Goal: Task Accomplishment & Management: Use online tool/utility

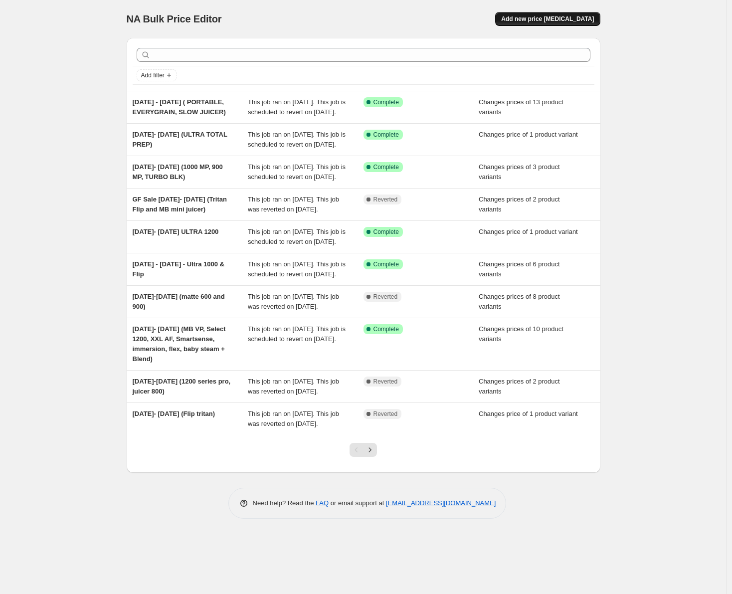
click at [538, 21] on span "Add new price [MEDICAL_DATA]" at bounding box center [547, 19] width 93 height 8
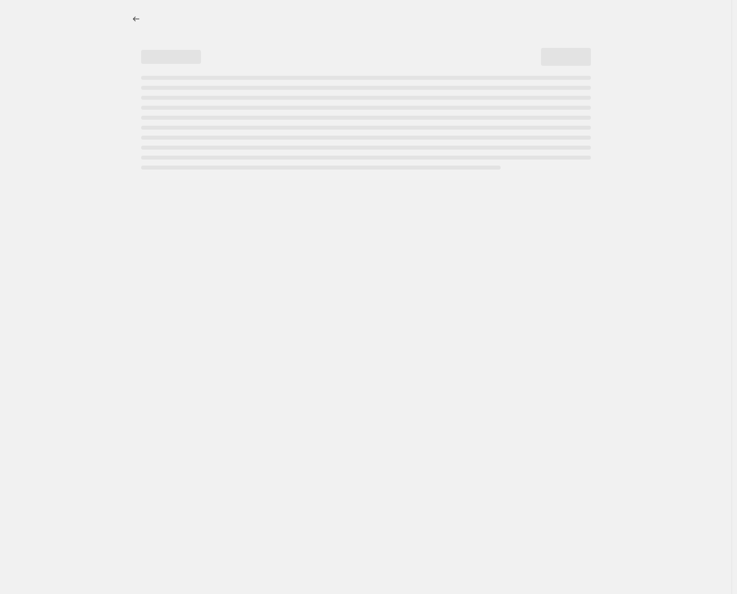
select select "percentage"
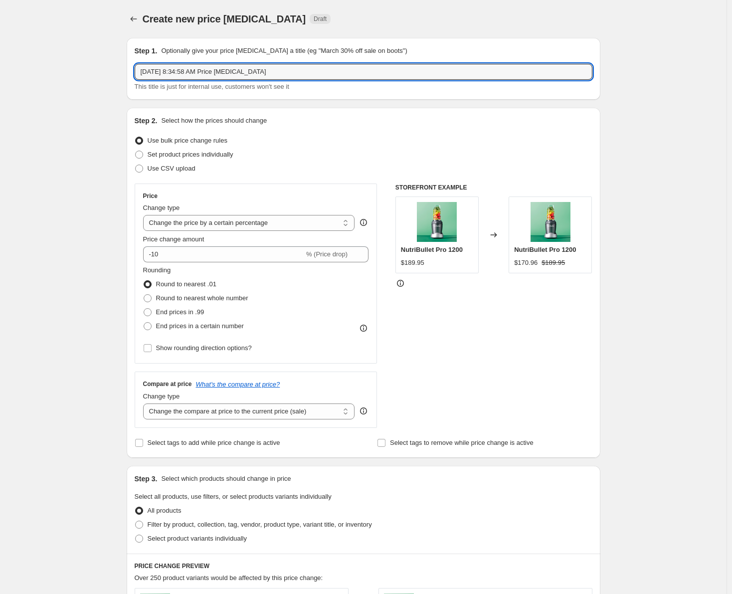
drag, startPoint x: 276, startPoint y: 72, endPoint x: 114, endPoint y: 72, distance: 162.0
click at [114, 72] on div "Create new price [MEDICAL_DATA]. This page is ready Create new price [MEDICAL_D…" at bounding box center [363, 498] width 726 height 996
type input "[DATE] - [DATE] (MB BC, MB MINI JUICER, MB TO GO, BLENDER COMBO 1200, NB BABY)"
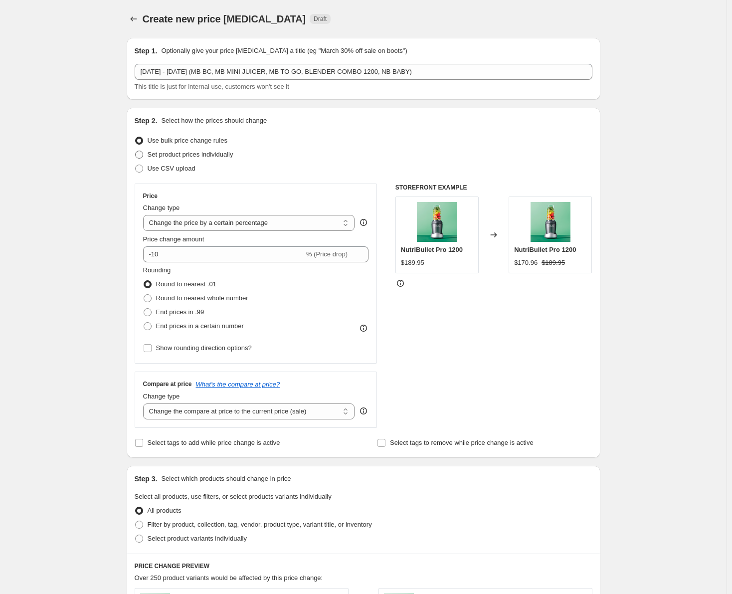
click at [142, 156] on span at bounding box center [139, 154] width 8 height 8
click at [136, 151] on input "Set product prices individually" at bounding box center [135, 150] width 0 height 0
radio input "true"
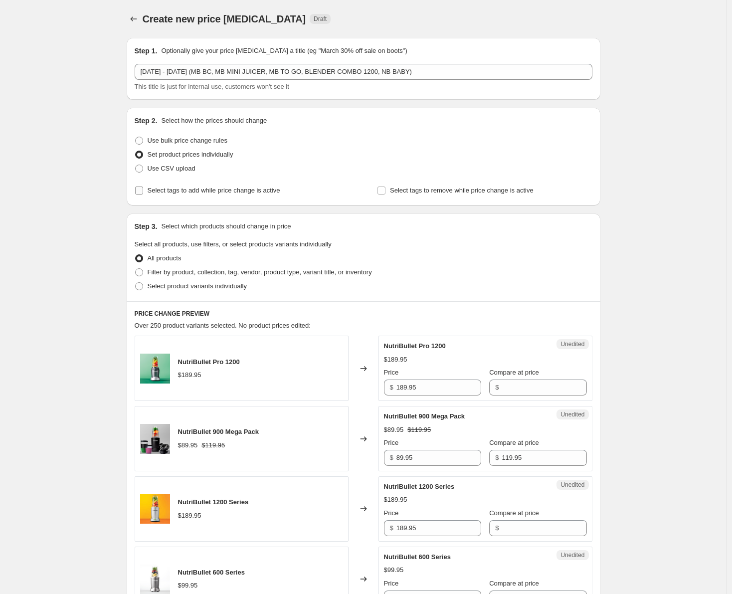
click at [140, 189] on input "Select tags to add while price change is active" at bounding box center [139, 190] width 8 height 8
checkbox input "true"
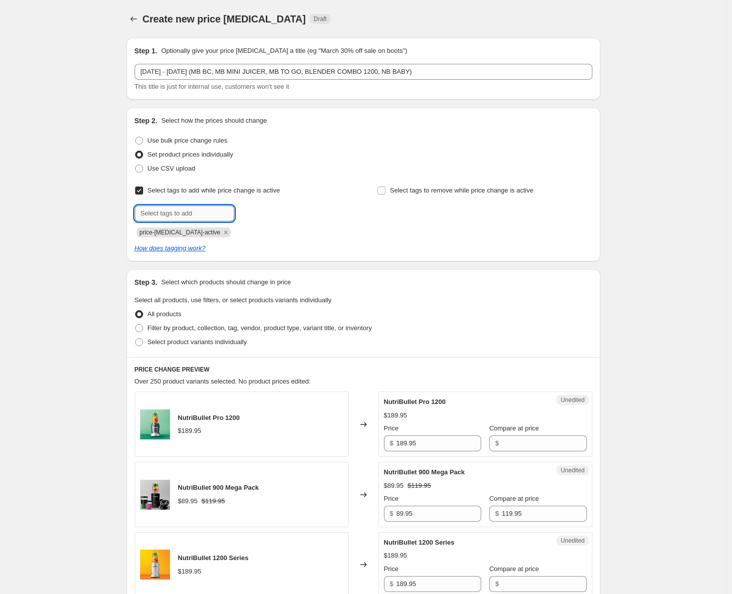
click at [157, 214] on input "text" at bounding box center [185, 213] width 100 height 16
type input "sale"
click at [257, 213] on span "Add sale" at bounding box center [255, 212] width 25 height 8
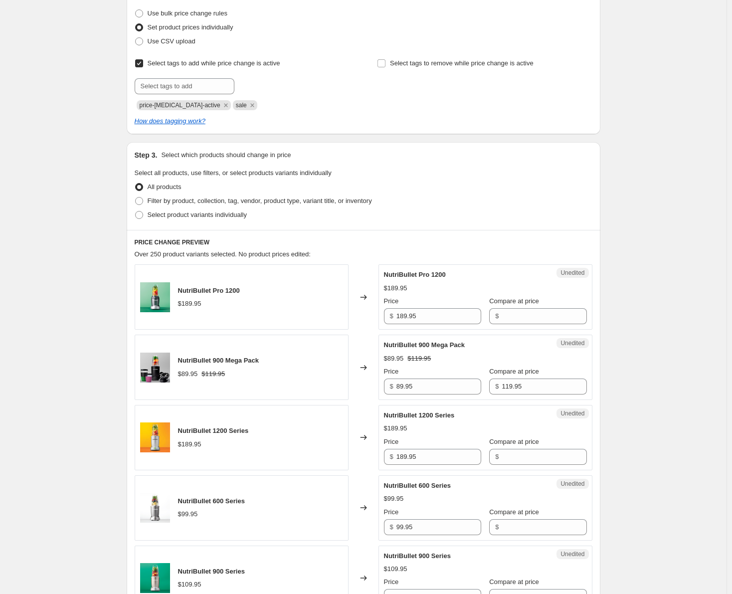
scroll to position [149, 0]
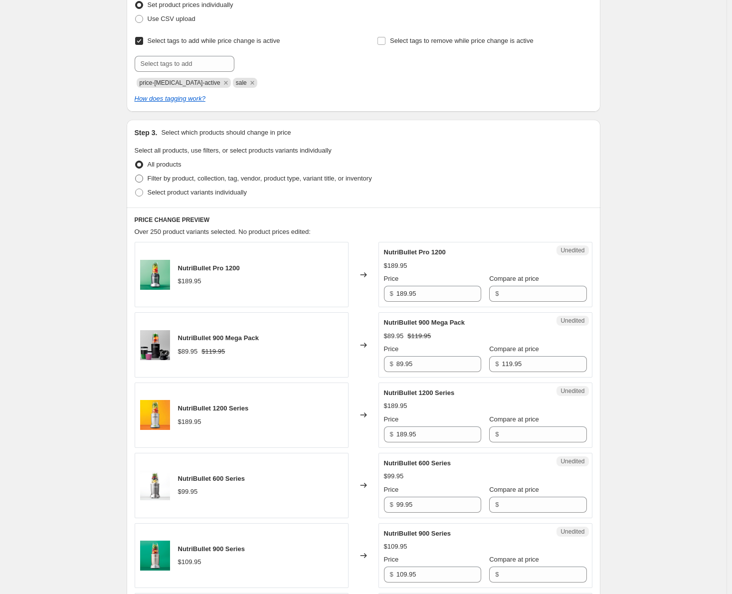
click at [143, 179] on span at bounding box center [139, 178] width 8 height 8
click at [136, 175] on input "Filter by product, collection, tag, vendor, product type, variant title, or inv…" at bounding box center [135, 174] width 0 height 0
radio input "true"
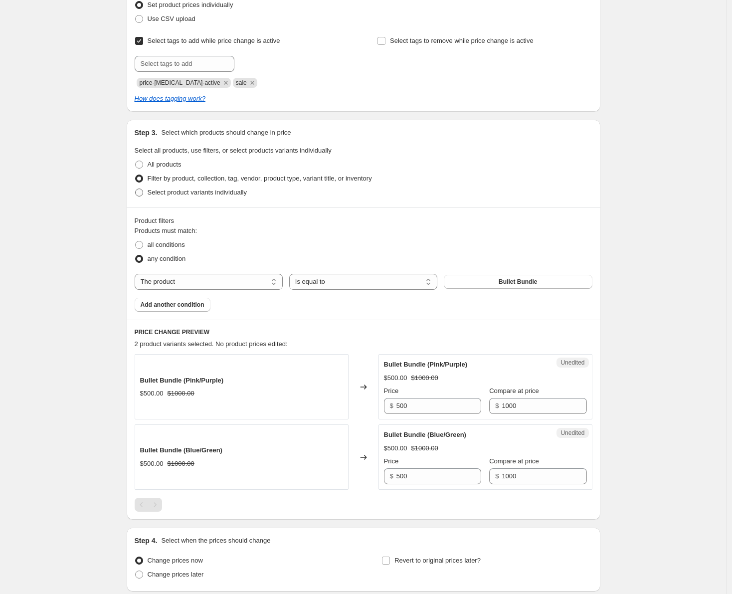
click at [143, 191] on span at bounding box center [139, 192] width 8 height 8
click at [136, 189] on input "Select product variants individually" at bounding box center [135, 188] width 0 height 0
radio input "true"
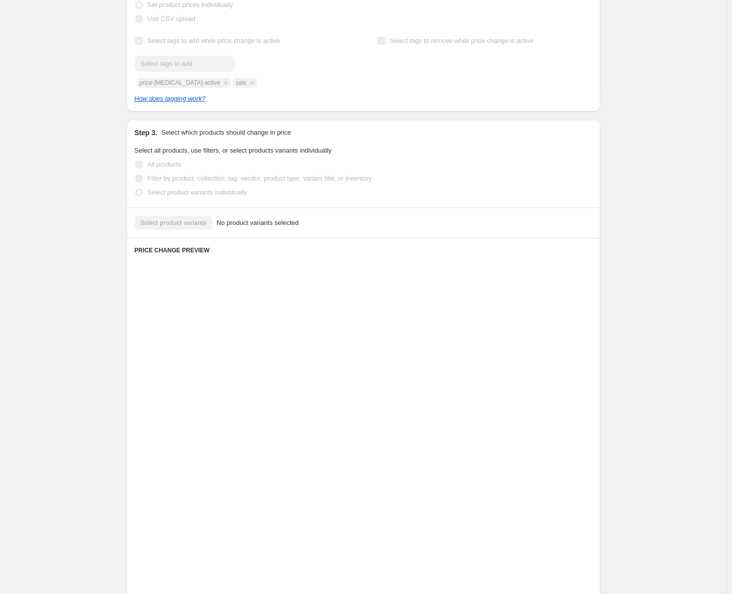
scroll to position [0, 0]
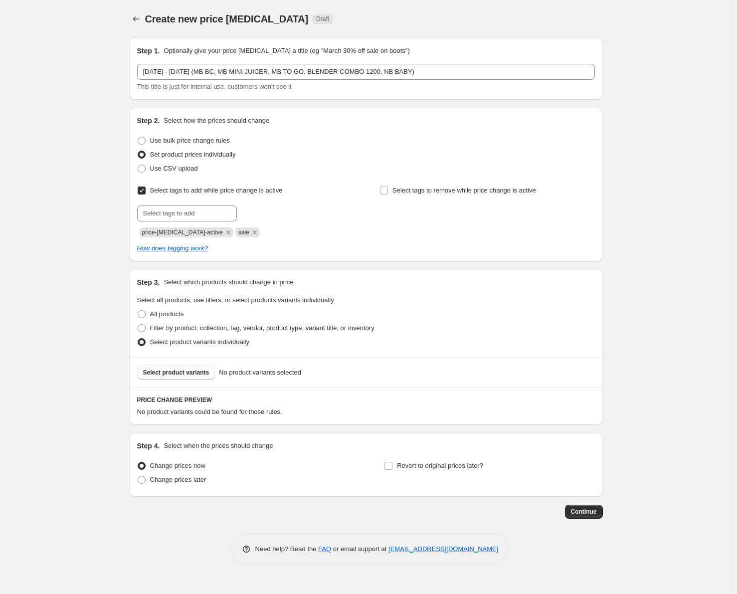
click at [175, 372] on span "Select product variants" at bounding box center [176, 372] width 66 height 8
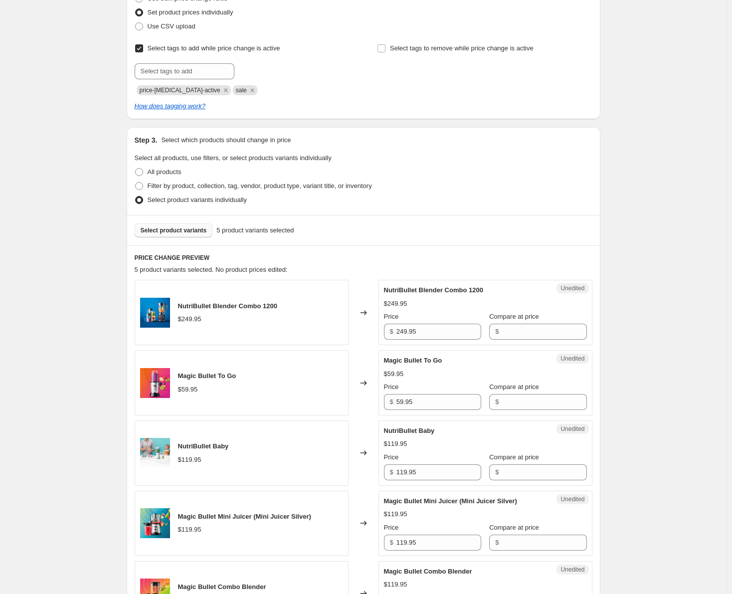
scroll to position [199, 0]
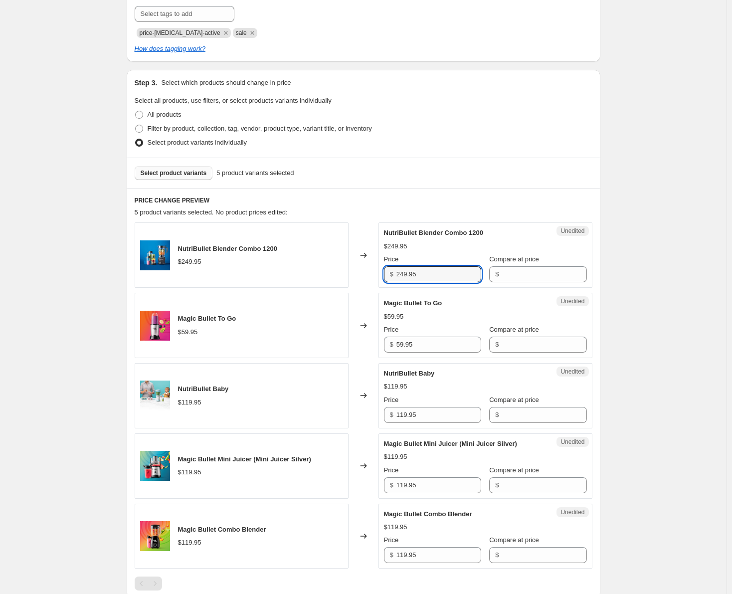
drag, startPoint x: 421, startPoint y: 273, endPoint x: 385, endPoint y: 274, distance: 36.4
click at [385, 274] on div "Unedited NutriBullet Blender Combo 1200 $249.95 Price $ 249.95 Compare at price…" at bounding box center [485, 254] width 214 height 65
click at [518, 279] on input "Compare at price" at bounding box center [543, 274] width 85 height 16
paste input "249.95"
type input "249.95"
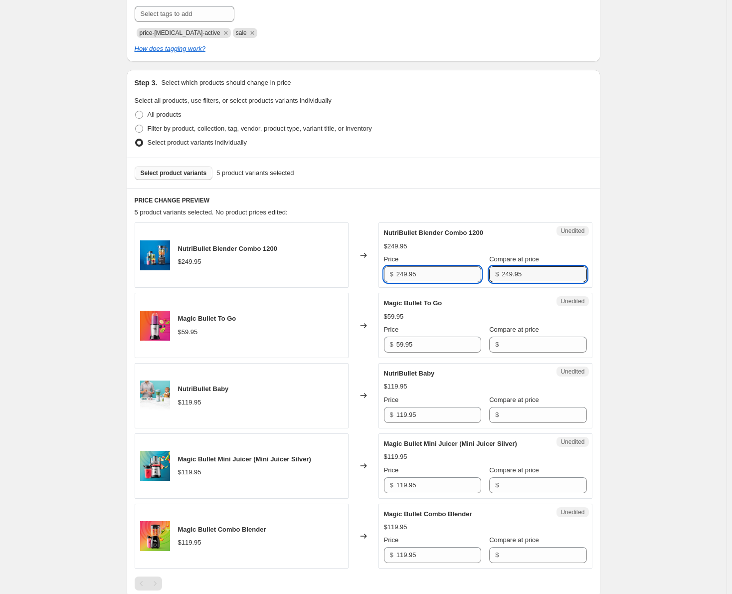
click at [404, 276] on input "249.95" at bounding box center [438, 274] width 85 height 16
type input "179.95"
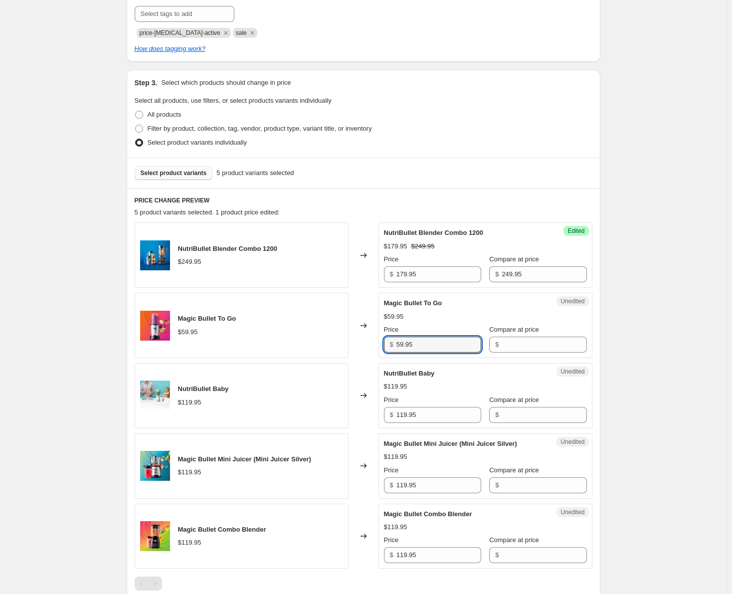
drag, startPoint x: 416, startPoint y: 344, endPoint x: 381, endPoint y: 339, distance: 35.7
click at [381, 339] on div "Unedited Magic Bullet To Go $59.95 Price $ 59.95 Compare at price $" at bounding box center [485, 325] width 214 height 65
click at [525, 344] on input "Compare at price" at bounding box center [543, 344] width 85 height 16
paste input "59.95"
type input "59.95"
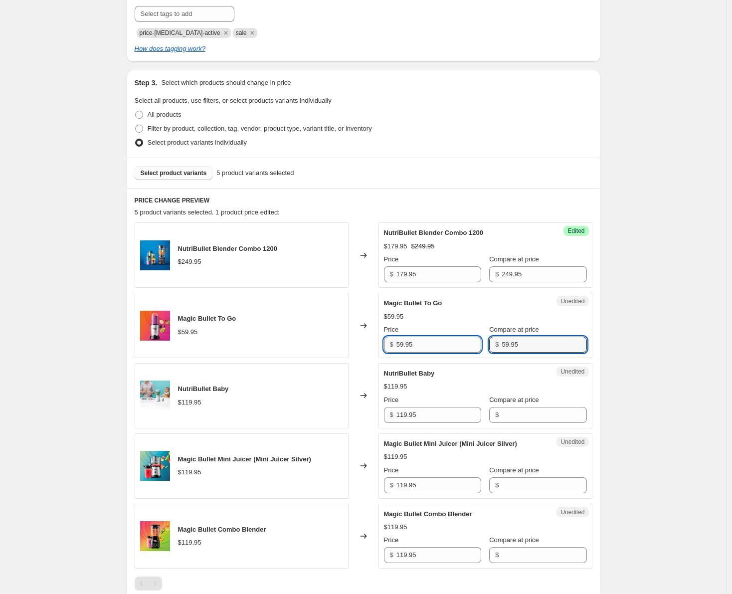
click at [401, 344] on input "59.95" at bounding box center [438, 344] width 85 height 16
type input "39.95"
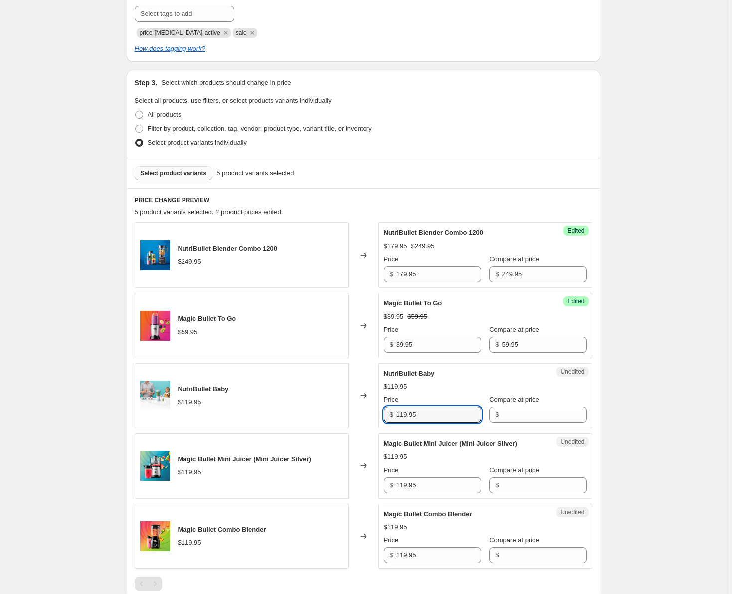
drag, startPoint x: 428, startPoint y: 415, endPoint x: 391, endPoint y: 418, distance: 37.0
click at [391, 418] on div "$ 119.95" at bounding box center [432, 415] width 97 height 16
click at [501, 418] on input "Compare at price" at bounding box center [543, 415] width 85 height 16
paste input "119.95"
type input "119.95"
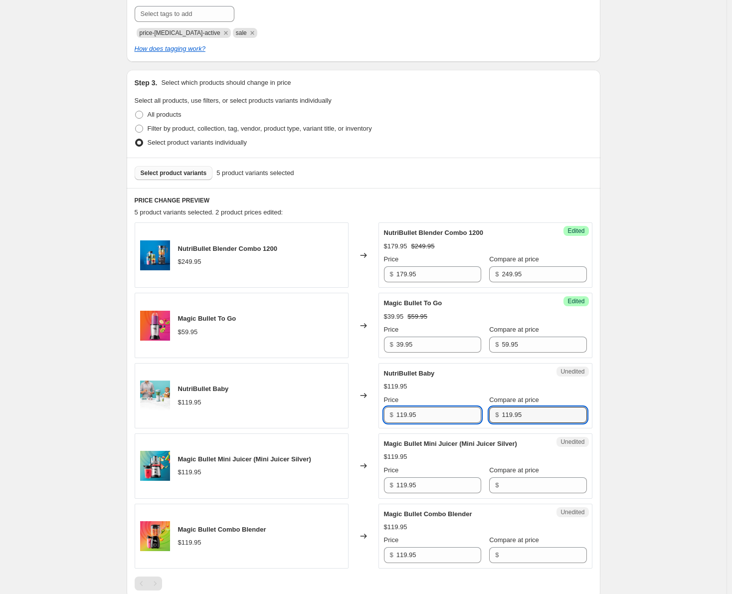
click at [405, 416] on input "119.95" at bounding box center [438, 415] width 85 height 16
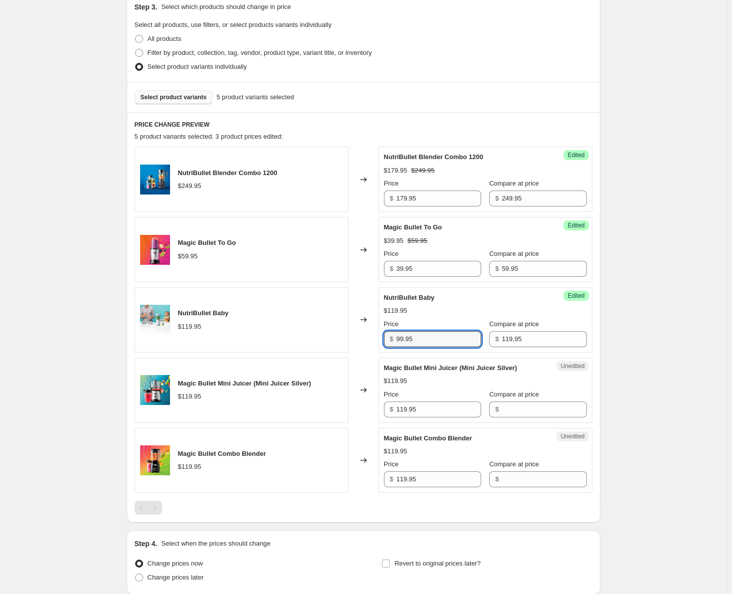
scroll to position [299, 0]
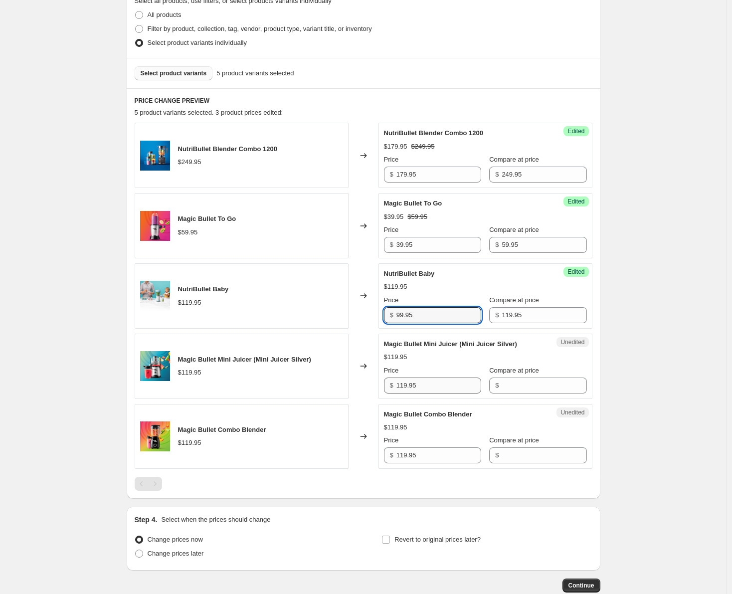
type input "99.95"
drag, startPoint x: 421, startPoint y: 387, endPoint x: 397, endPoint y: 387, distance: 24.4
click at [397, 387] on div "$ 119.95" at bounding box center [432, 385] width 97 height 16
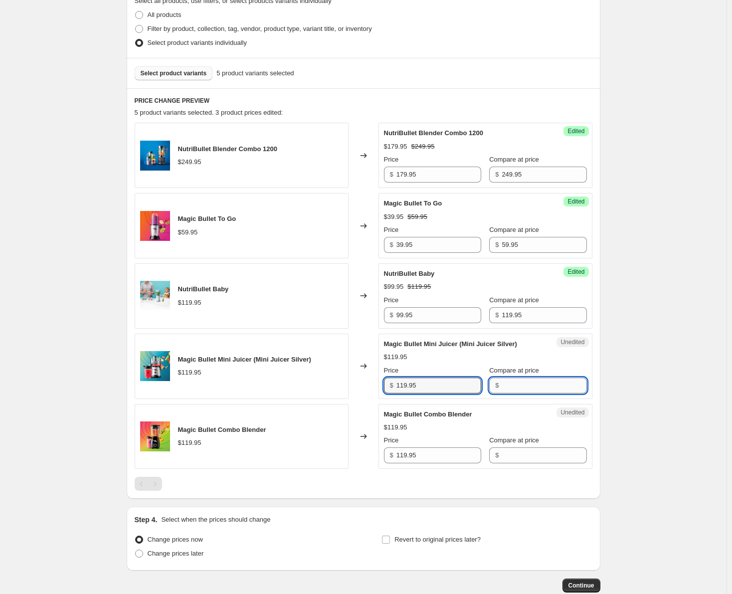
click at [506, 385] on input "Compare at price" at bounding box center [543, 385] width 85 height 16
paste input "119.95"
type input "119.95"
click at [406, 384] on input "119.95" at bounding box center [438, 385] width 85 height 16
type input "99.95"
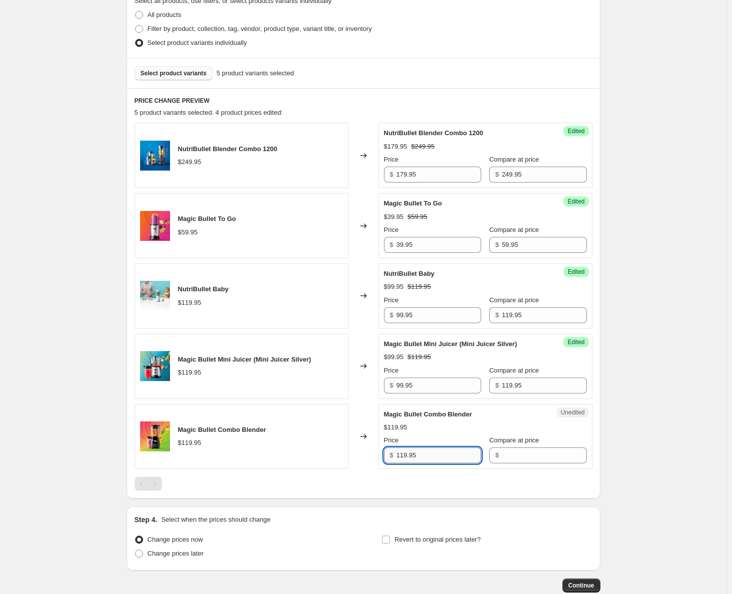
click at [425, 458] on input "119.95" at bounding box center [438, 455] width 85 height 16
drag, startPoint x: 428, startPoint y: 456, endPoint x: 395, endPoint y: 457, distance: 32.4
click at [395, 457] on div "$ 119.95" at bounding box center [432, 455] width 97 height 16
click at [501, 457] on input "Compare at price" at bounding box center [543, 455] width 85 height 16
paste input "119.95"
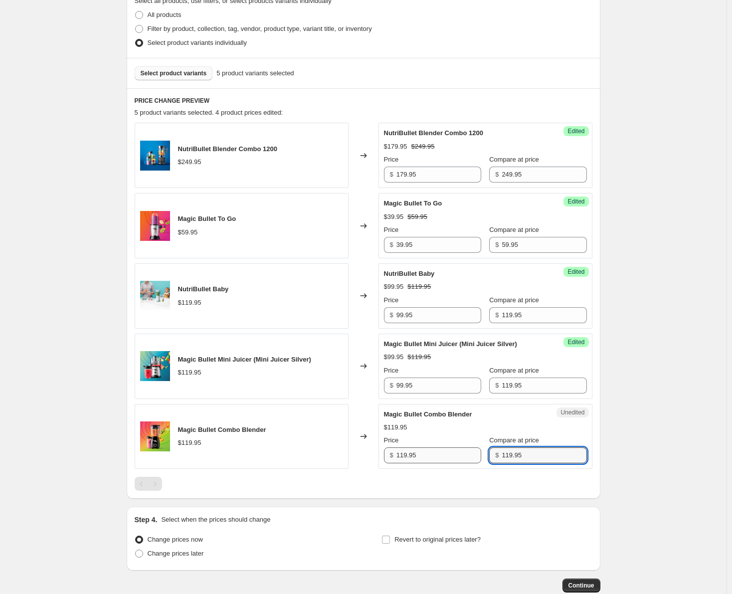
type input "119.95"
click at [406, 458] on input "119.95" at bounding box center [438, 455] width 85 height 16
type input "79.95"
click at [386, 476] on div "NutriBullet Blender Combo 1200 $249.95 Changed to Success Edited NutriBullet Bl…" at bounding box center [363, 307] width 457 height 368
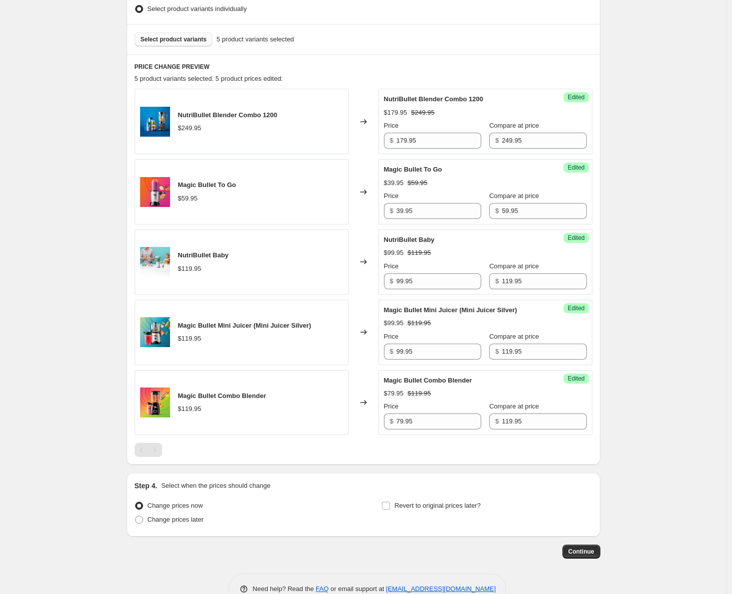
scroll to position [349, 0]
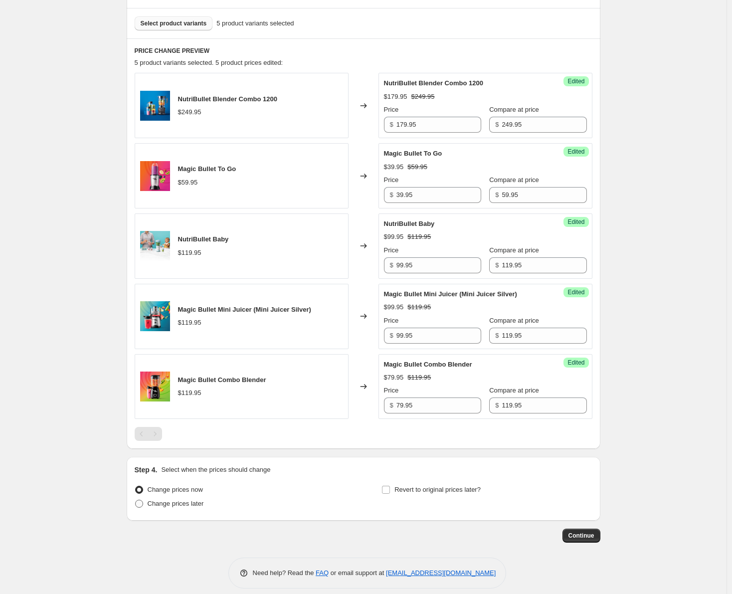
click at [141, 505] on span at bounding box center [139, 503] width 8 height 8
click at [136, 500] on input "Change prices later" at bounding box center [135, 499] width 0 height 0
radio input "true"
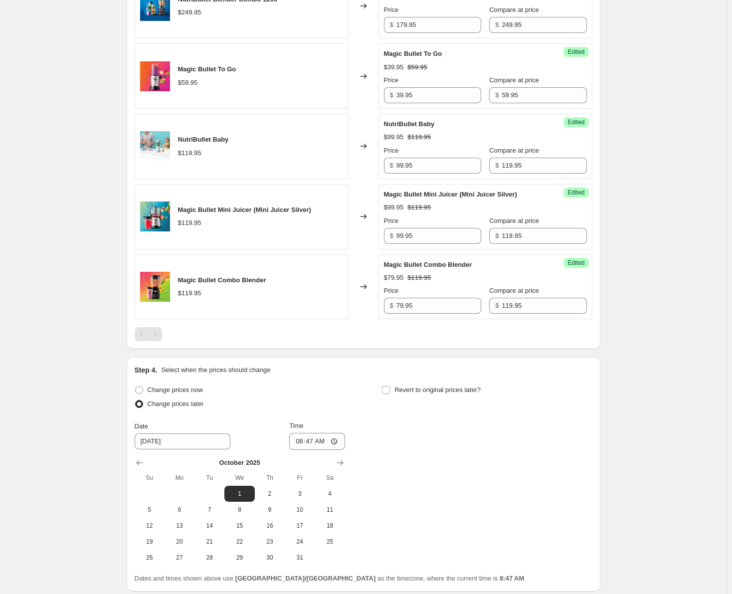
scroll to position [498, 0]
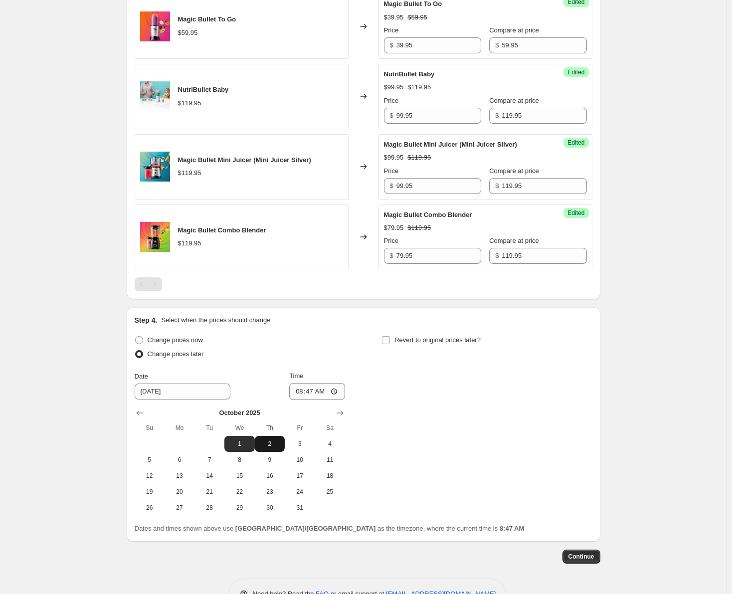
click at [275, 443] on span "2" at bounding box center [270, 444] width 22 height 8
type input "[DATE]"
click at [309, 390] on input "08:47" at bounding box center [317, 391] width 56 height 17
click at [302, 390] on input "08:47" at bounding box center [317, 391] width 56 height 17
type input "00:00"
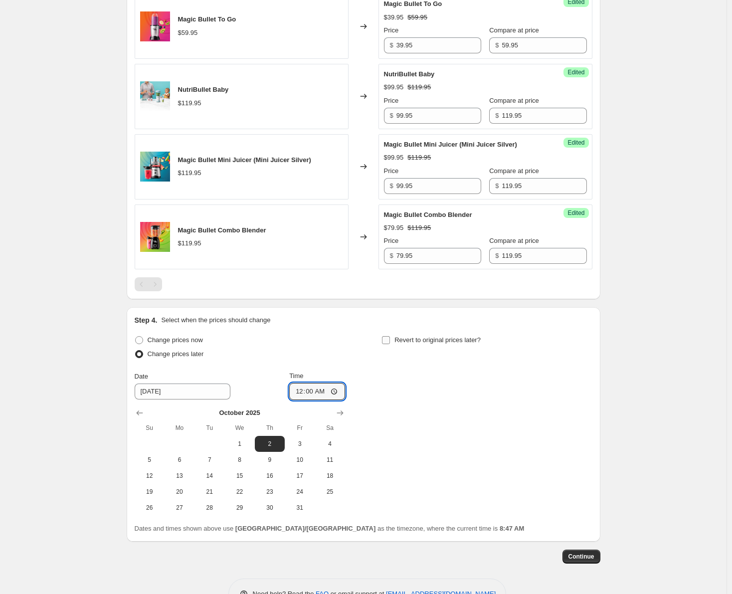
click at [389, 339] on input "Revert to original prices later?" at bounding box center [386, 340] width 8 height 8
checkbox input "true"
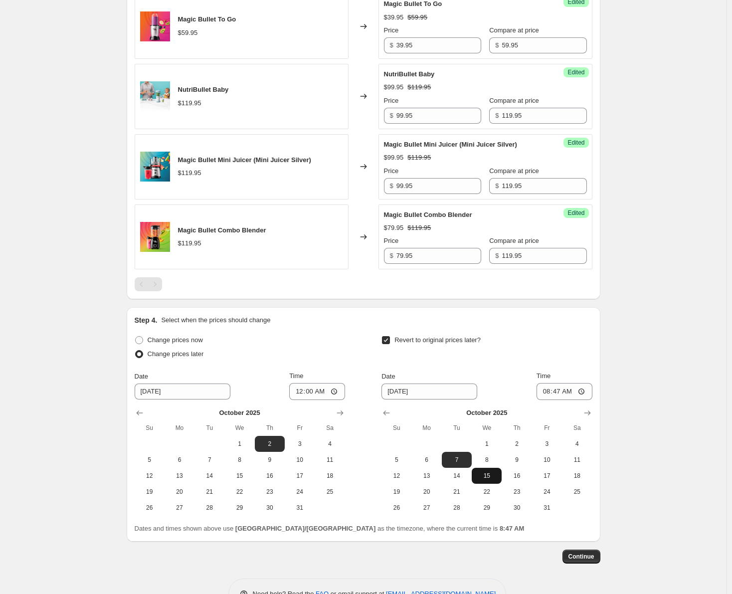
click at [492, 474] on span "15" at bounding box center [486, 475] width 22 height 8
type input "[DATE]"
click at [551, 388] on input "08:47" at bounding box center [564, 391] width 56 height 17
type input "23:59"
click at [548, 360] on div "Revert to original prices later?" at bounding box center [486, 348] width 210 height 30
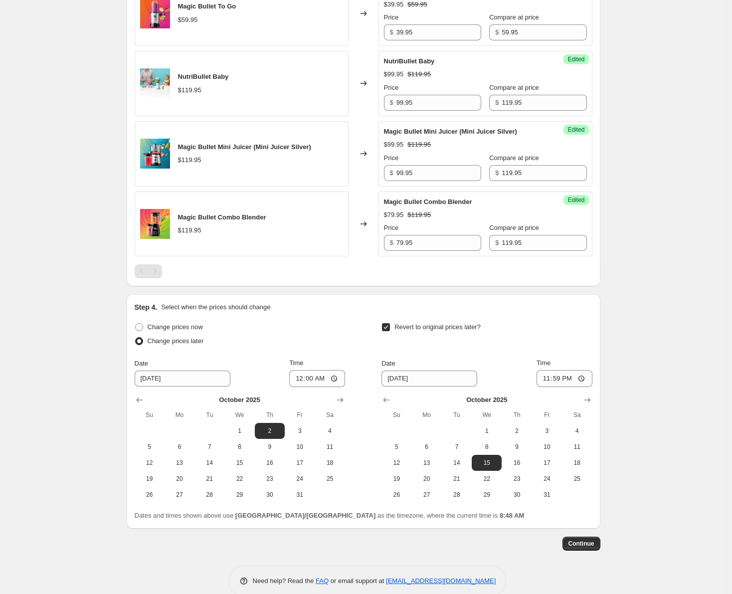
scroll to position [529, 0]
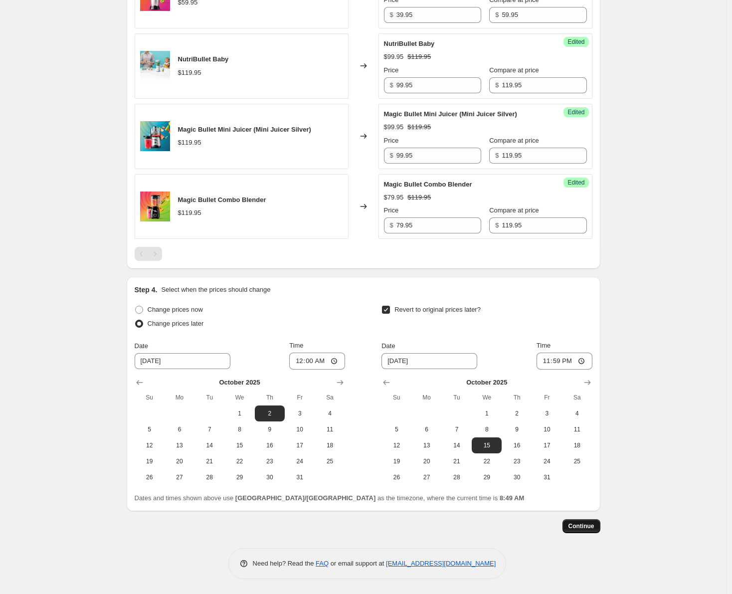
click at [574, 527] on span "Continue" at bounding box center [581, 526] width 26 height 8
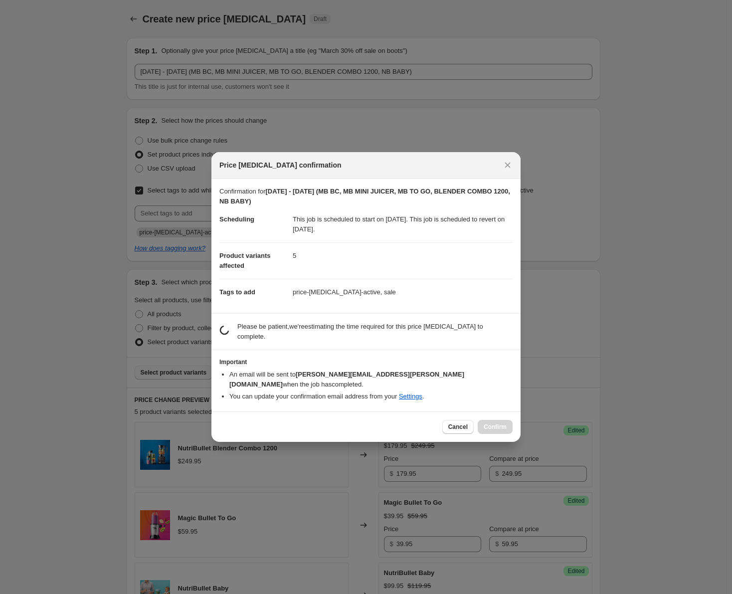
scroll to position [0, 0]
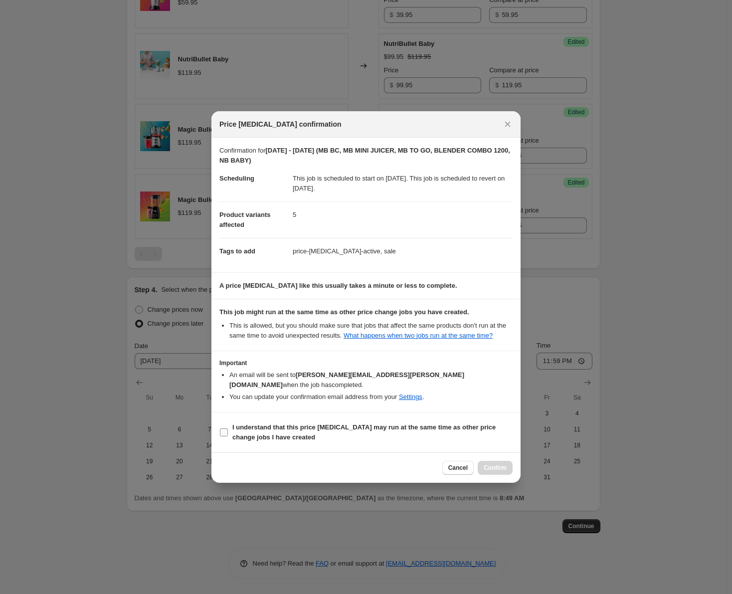
click at [221, 428] on input "I understand that this price [MEDICAL_DATA] may run at the same time as other p…" at bounding box center [224, 432] width 8 height 8
checkbox input "true"
click at [498, 463] on span "Confirm" at bounding box center [494, 467] width 23 height 8
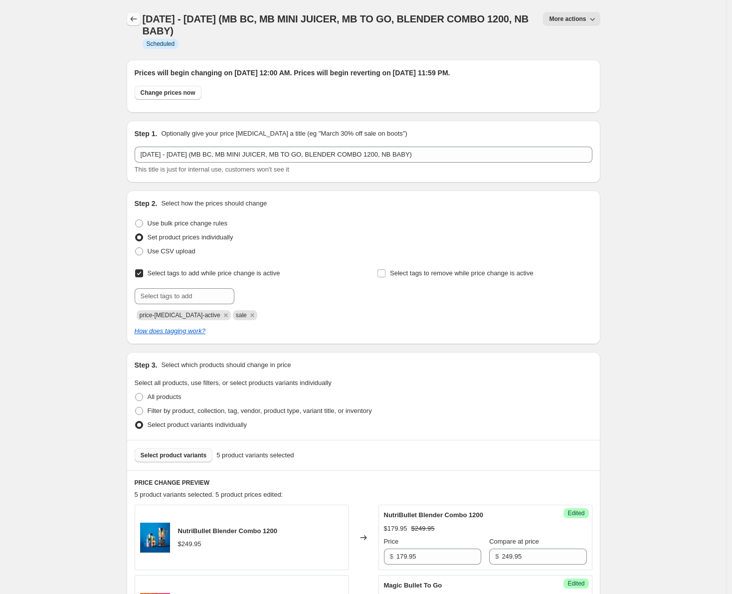
click at [139, 20] on icon "Price change jobs" at bounding box center [134, 19] width 10 height 10
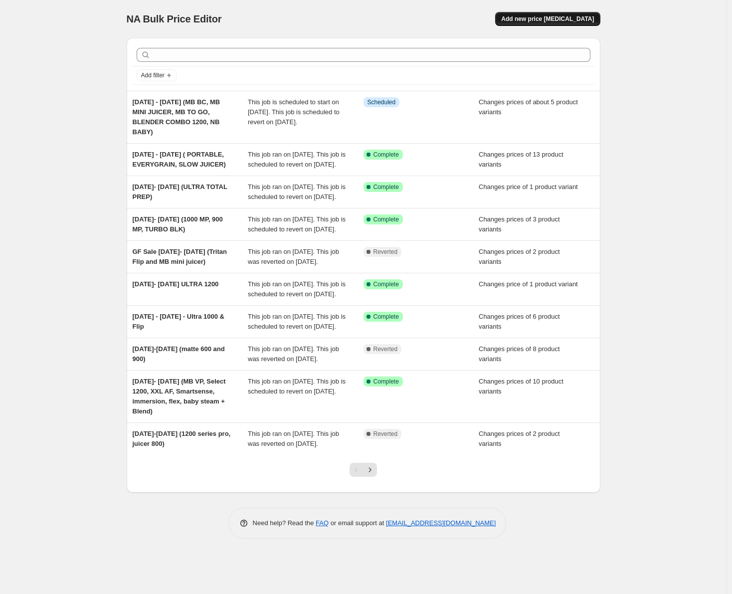
click at [553, 12] on button "Add new price [MEDICAL_DATA]" at bounding box center [547, 19] width 105 height 14
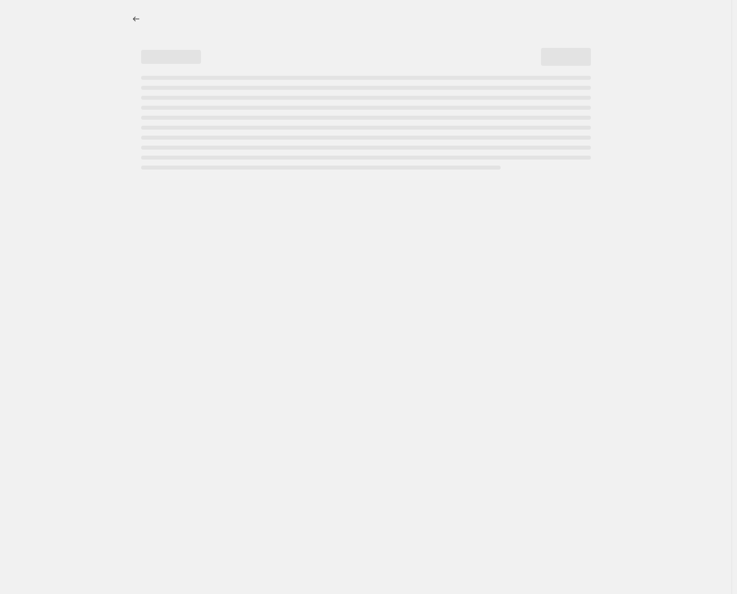
select select "percentage"
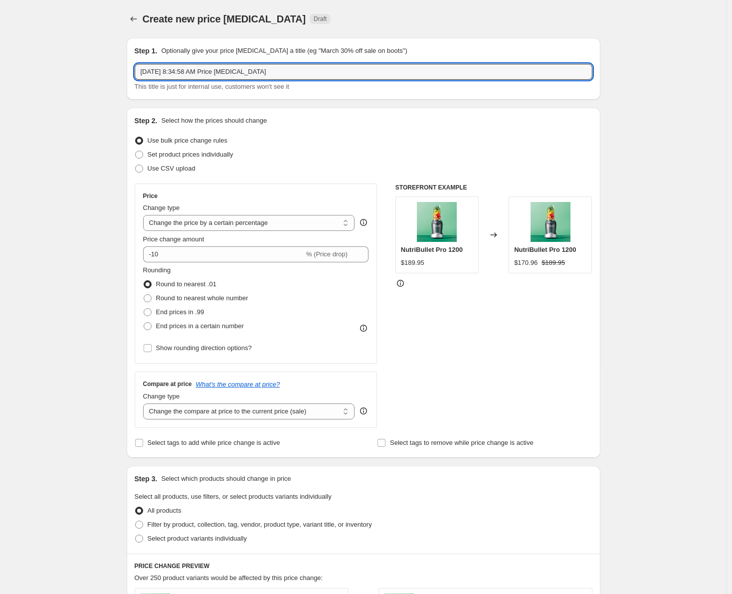
drag, startPoint x: 279, startPoint y: 73, endPoint x: 130, endPoint y: 75, distance: 149.0
click at [130, 75] on div "Step 1. Optionally give your price [MEDICAL_DATA] a title (eg "March 30% off sa…" at bounding box center [363, 69] width 473 height 62
type input "w"
type input "[DATE]- [DATE] (TRIPLE PREP)"
click at [142, 153] on span at bounding box center [139, 154] width 8 height 8
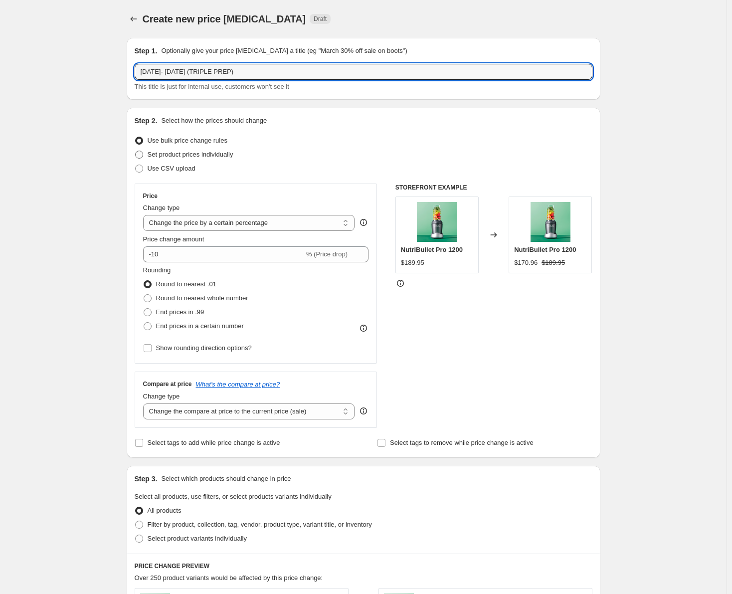
click at [136, 151] on input "Set product prices individually" at bounding box center [135, 150] width 0 height 0
radio input "true"
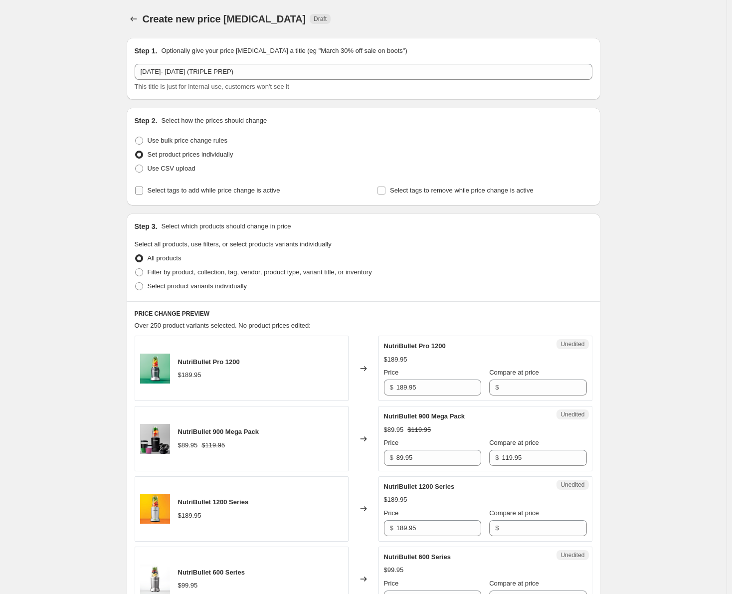
click at [142, 191] on input "Select tags to add while price change is active" at bounding box center [139, 190] width 8 height 8
checkbox input "true"
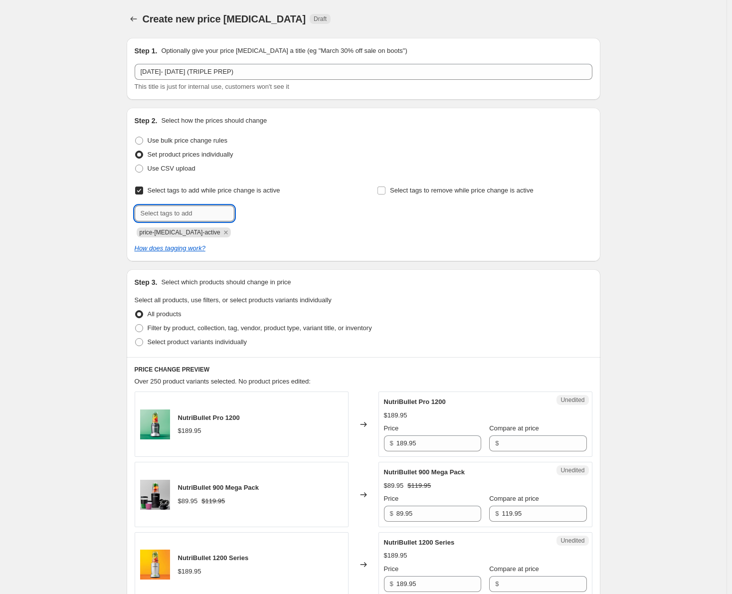
click at [205, 208] on input "text" at bounding box center [185, 213] width 100 height 16
type input "sale"
click at [252, 215] on b "Add" at bounding box center [248, 212] width 11 height 7
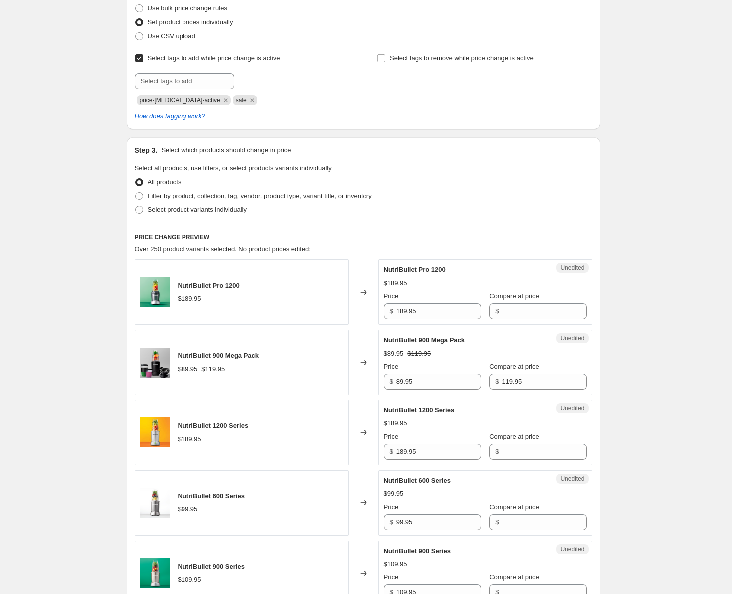
scroll to position [149, 0]
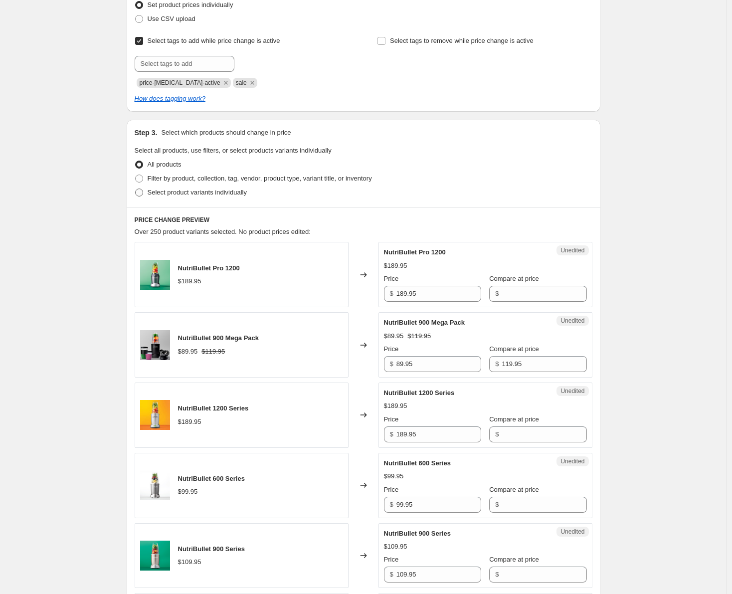
click at [138, 194] on span at bounding box center [139, 192] width 8 height 8
click at [136, 189] on input "Select product variants individually" at bounding box center [135, 188] width 0 height 0
radio input "true"
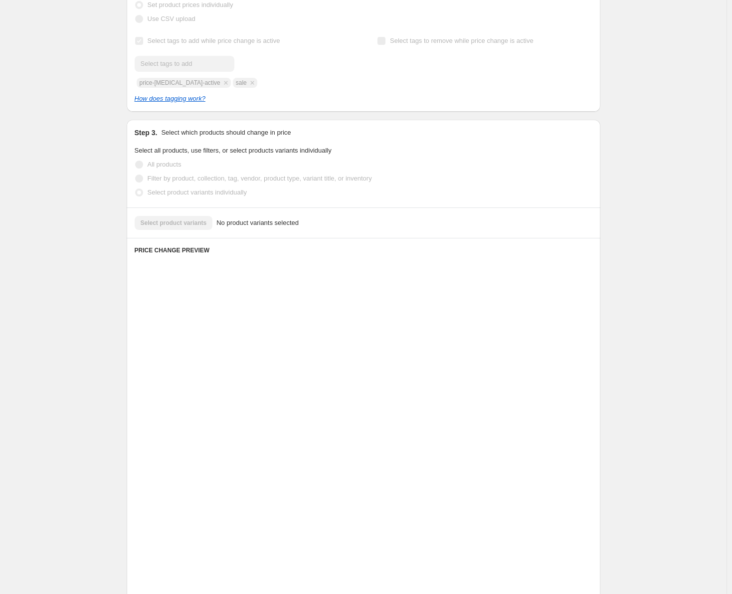
scroll to position [0, 0]
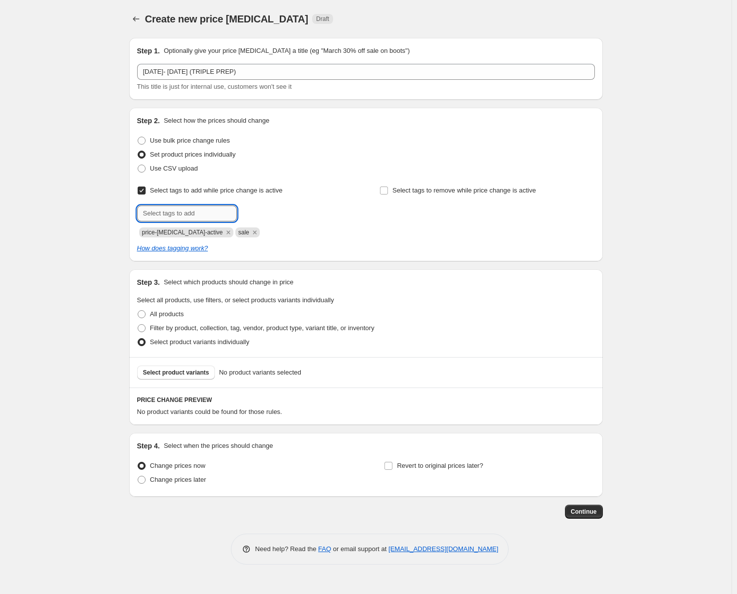
click at [178, 212] on input "text" at bounding box center [187, 213] width 100 height 16
click at [170, 366] on button "Select product variants" at bounding box center [176, 372] width 78 height 14
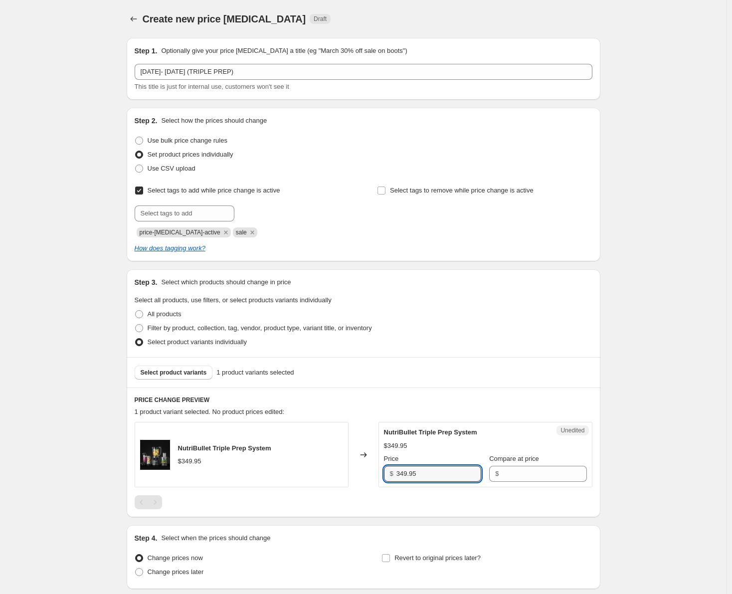
drag, startPoint x: 432, startPoint y: 475, endPoint x: 391, endPoint y: 474, distance: 40.9
click at [391, 474] on div "$ 349.95" at bounding box center [432, 473] width 97 height 16
click at [509, 476] on input "Compare at price" at bounding box center [543, 473] width 85 height 16
paste input "349.95"
type input "349.95"
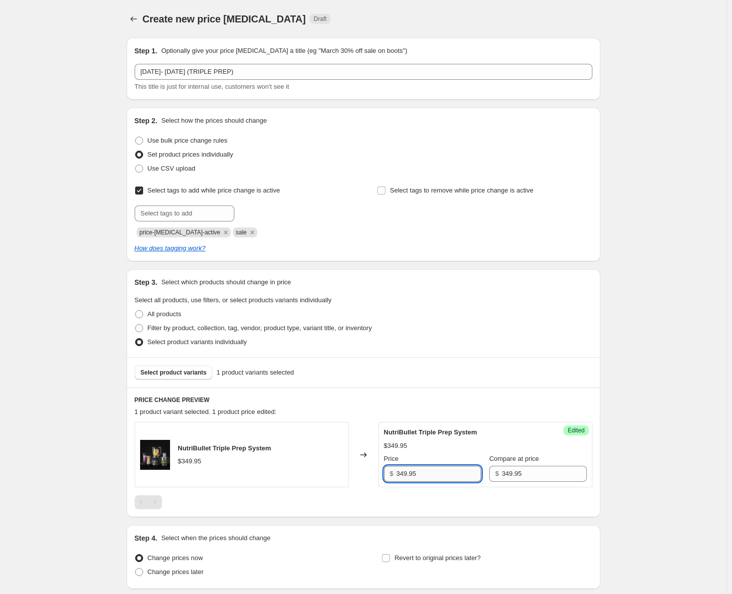
drag, startPoint x: 435, startPoint y: 474, endPoint x: 421, endPoint y: 473, distance: 14.0
click at [421, 473] on input "349.95" at bounding box center [438, 473] width 85 height 16
click at [403, 475] on input "349.95" at bounding box center [438, 473] width 85 height 16
type input "249.95"
click at [400, 497] on div at bounding box center [363, 502] width 457 height 14
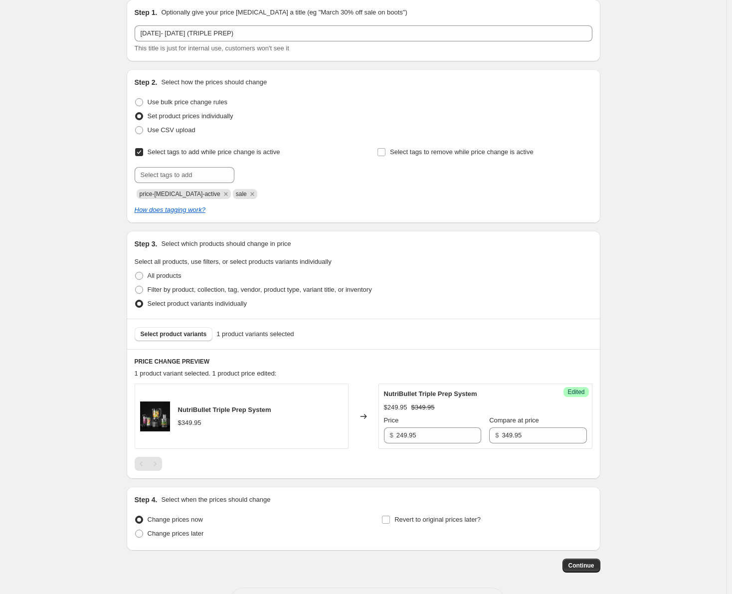
scroll to position [78, 0]
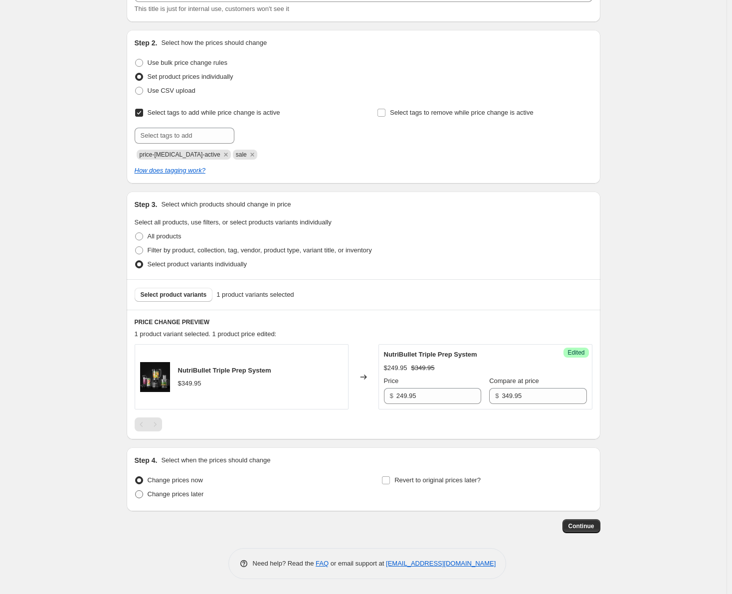
click at [141, 493] on span at bounding box center [139, 494] width 8 height 8
click at [136, 490] on input "Change prices later" at bounding box center [135, 490] width 0 height 0
radio input "true"
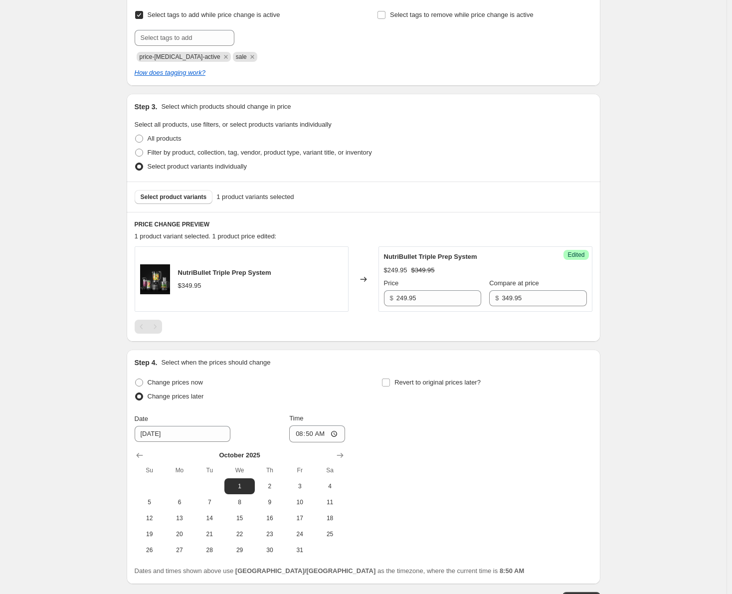
scroll to position [177, 0]
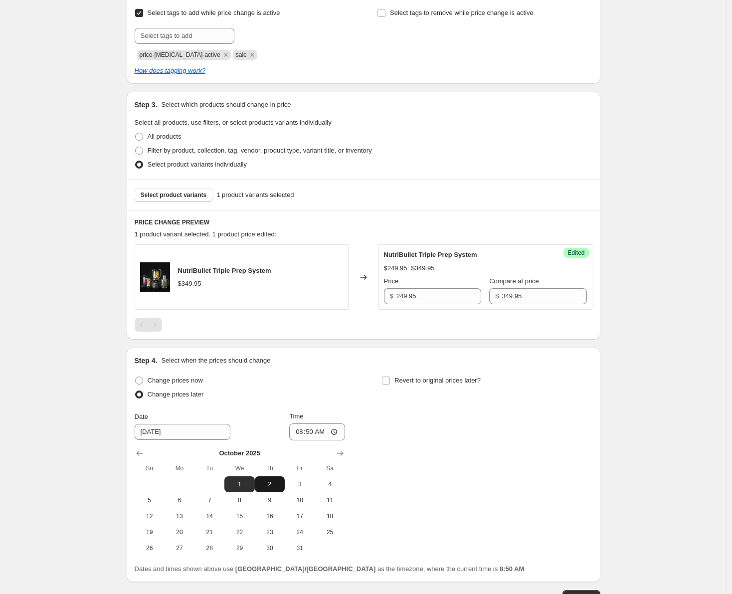
click at [273, 482] on span "2" at bounding box center [270, 484] width 22 height 8
type input "[DATE]"
click at [303, 430] on input "08:50" at bounding box center [317, 431] width 56 height 17
type input "00:00"
click at [387, 381] on input "Revert to original prices later?" at bounding box center [386, 380] width 8 height 8
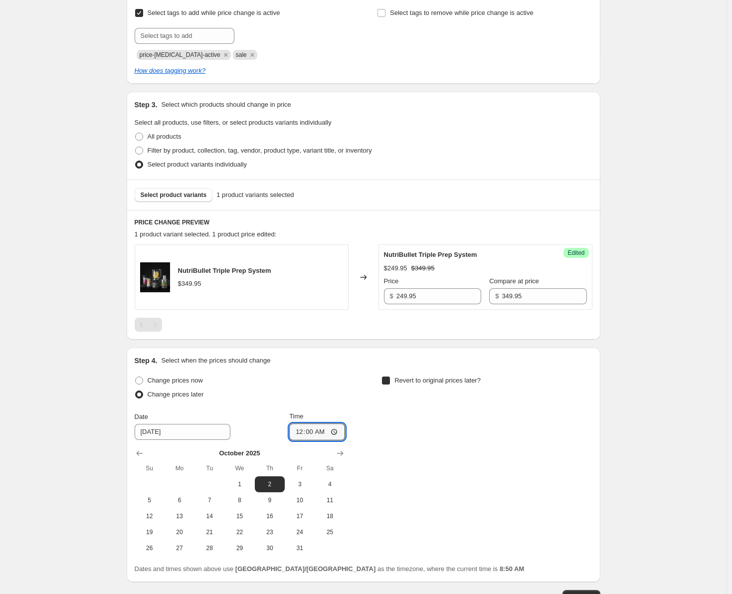
checkbox input "true"
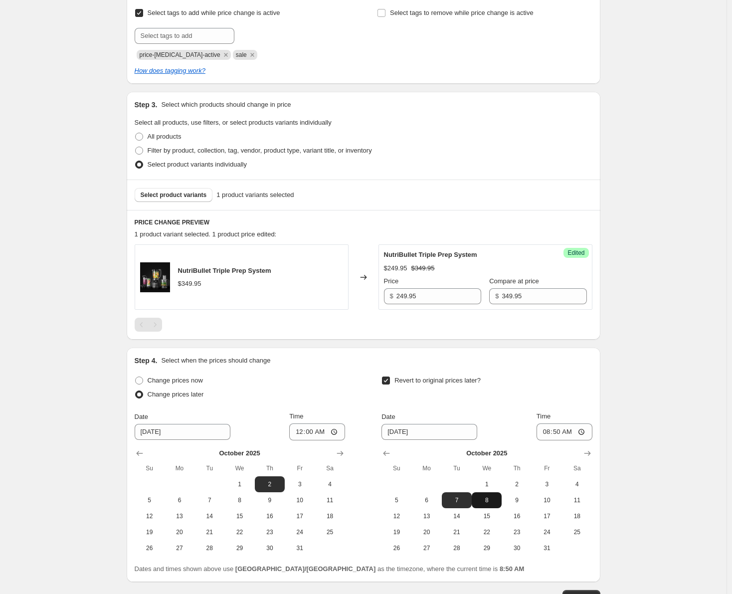
click at [492, 502] on span "8" at bounding box center [486, 500] width 22 height 8
type input "[DATE]"
click at [550, 435] on input "08:50" at bounding box center [564, 431] width 56 height 17
type input "23:59"
click at [514, 424] on div "Date [DATE] Time 23:59" at bounding box center [486, 425] width 210 height 29
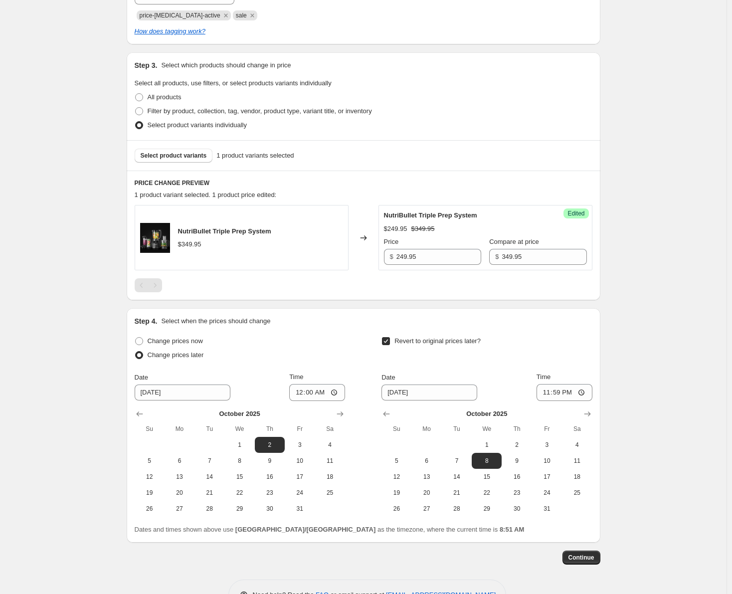
scroll to position [248, 0]
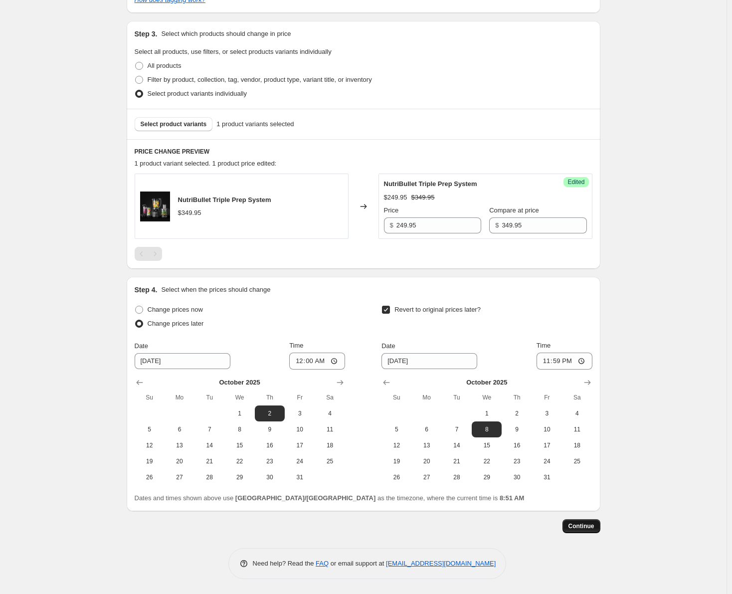
click at [587, 529] on span "Continue" at bounding box center [581, 526] width 26 height 8
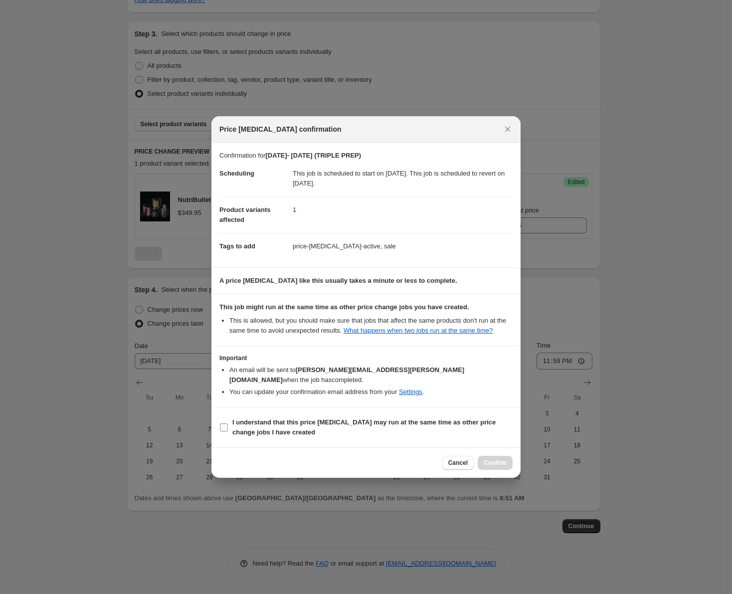
click at [222, 424] on input "I understand that this price [MEDICAL_DATA] may run at the same time as other p…" at bounding box center [224, 427] width 8 height 8
checkbox input "true"
click at [488, 458] on span "Confirm" at bounding box center [494, 462] width 23 height 8
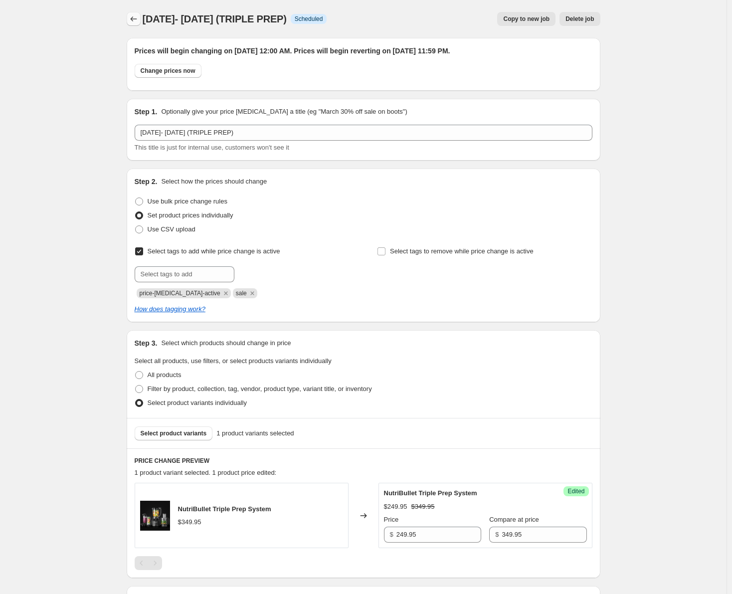
click at [137, 18] on icon "Price change jobs" at bounding box center [134, 19] width 10 height 10
